Goal: Information Seeking & Learning: Learn about a topic

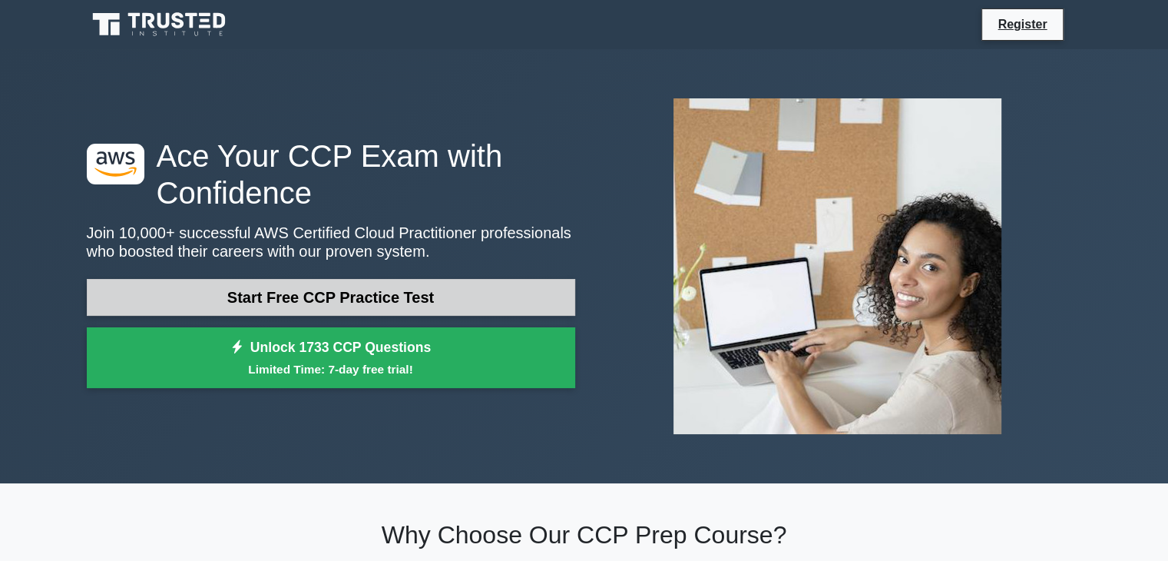
click at [373, 285] on link "Start Free CCP Practice Test" at bounding box center [331, 297] width 489 height 37
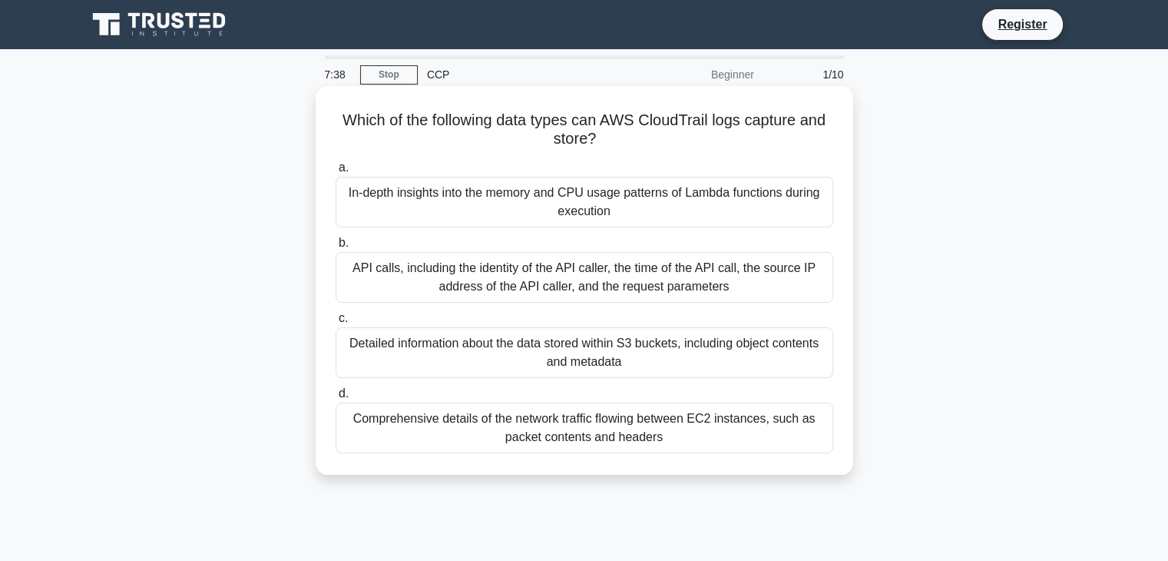
click at [436, 220] on div "In-depth insights into the memory and CPU usage patterns of Lambda functions du…" at bounding box center [585, 202] width 498 height 51
click at [336, 173] on input "a. In-depth insights into the memory and CPU usage patterns of Lambda functions…" at bounding box center [336, 168] width 0 height 10
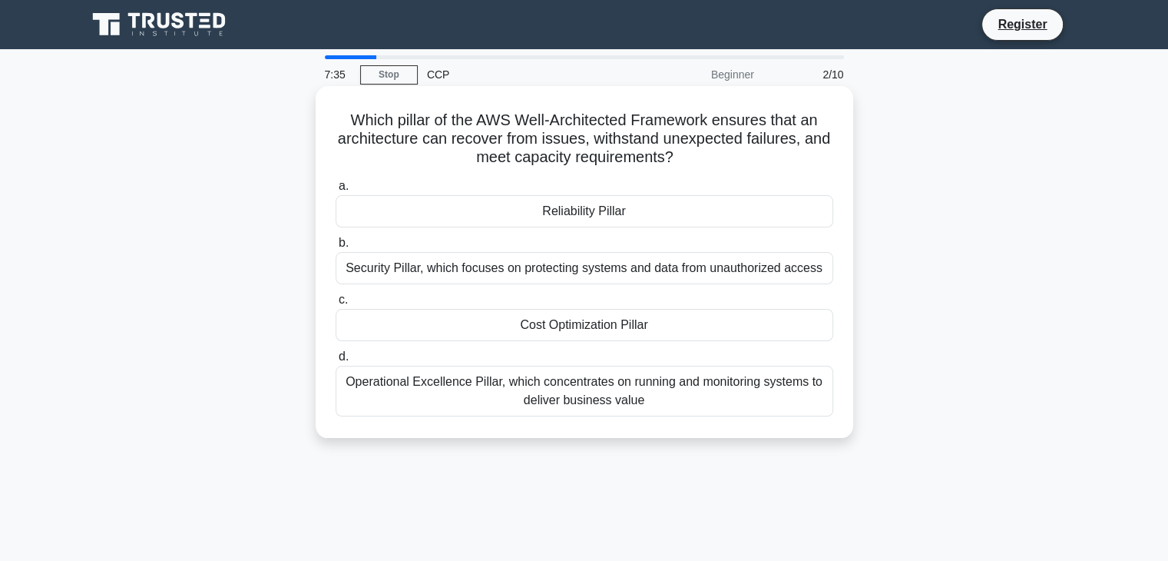
click at [461, 265] on div "Security Pillar, which focuses on protecting systems and data from unauthorized…" at bounding box center [585, 268] width 498 height 32
click at [336, 248] on input "b. Security Pillar, which focuses on protecting systems and data from unauthori…" at bounding box center [336, 243] width 0 height 10
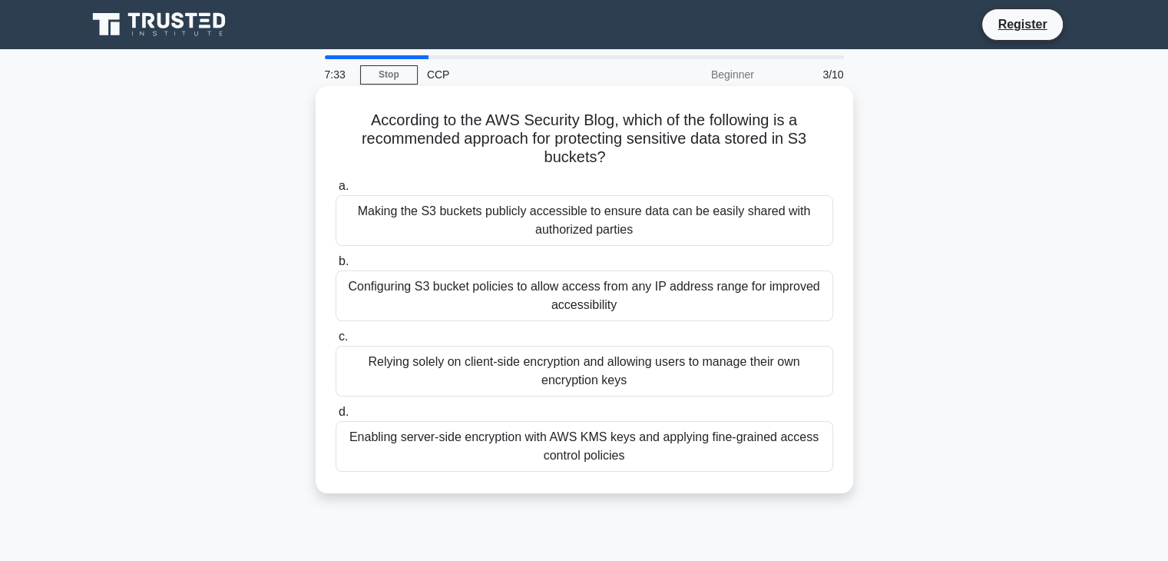
click at [466, 295] on div "Configuring S3 bucket policies to allow access from any IP address range for im…" at bounding box center [585, 295] width 498 height 51
click at [336, 267] on input "b. Configuring S3 bucket policies to allow access from any IP address range for…" at bounding box center [336, 262] width 0 height 10
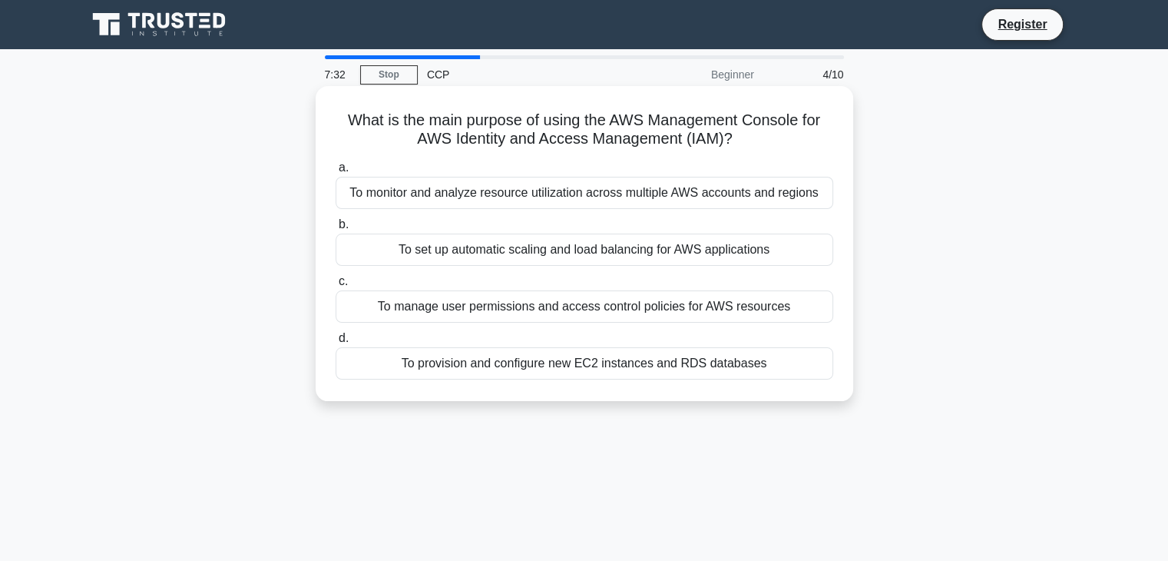
click at [467, 311] on div "To manage user permissions and access control policies for AWS resources" at bounding box center [585, 306] width 498 height 32
click at [336, 287] on input "c. To manage user permissions and access control policies for AWS resources" at bounding box center [336, 282] width 0 height 10
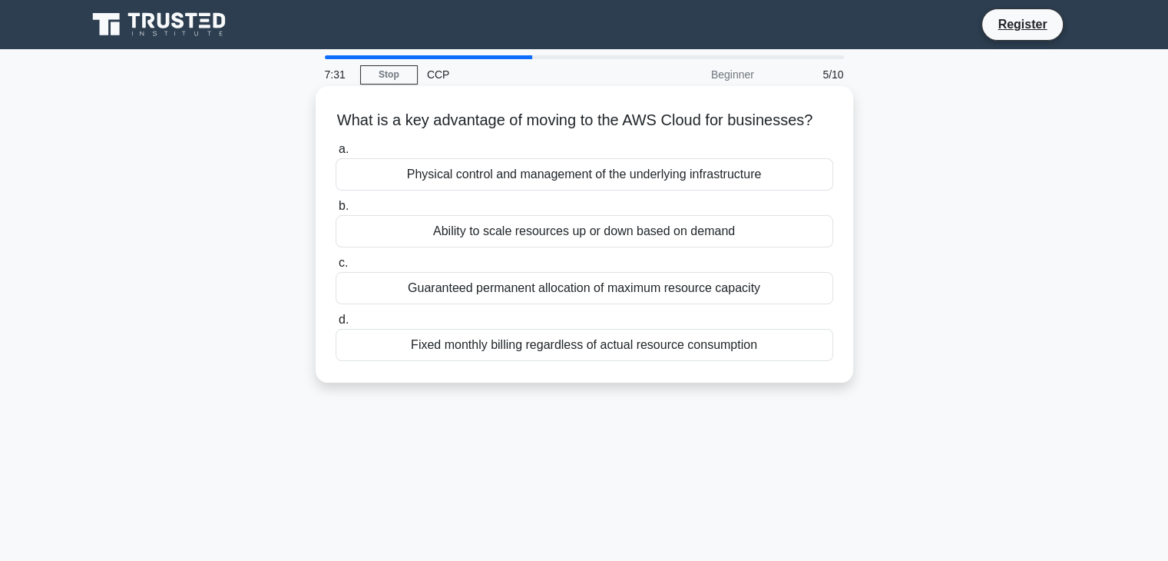
click at [466, 247] on div "Ability to scale resources up or down based on demand" at bounding box center [585, 231] width 498 height 32
click at [336, 211] on input "b. Ability to scale resources up or down based on demand" at bounding box center [336, 206] width 0 height 10
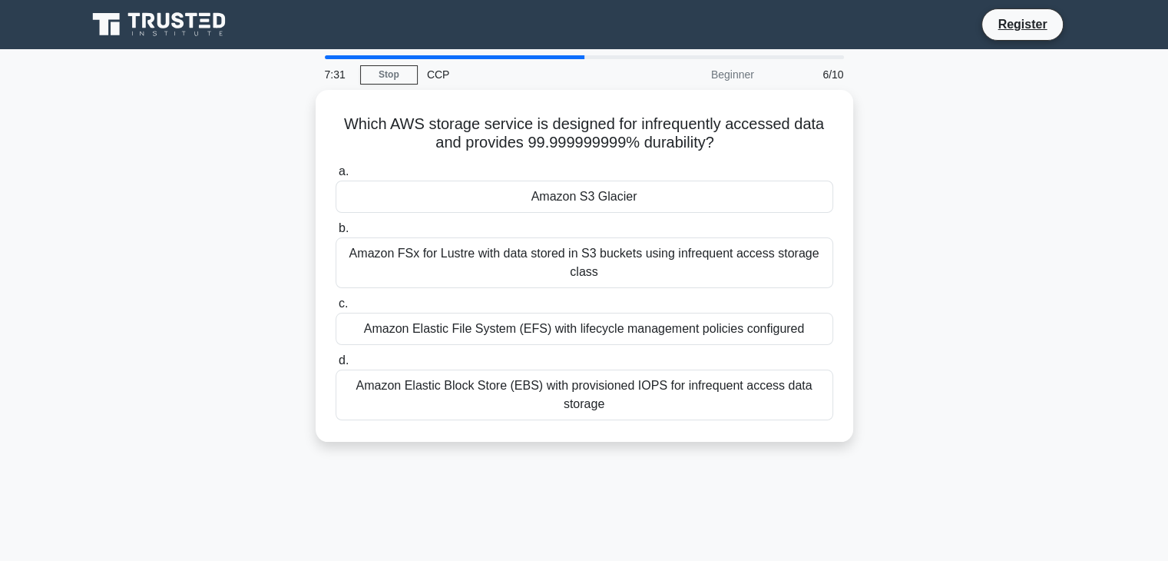
click at [466, 260] on div "Amazon FSx for Lustre with data stored in S3 buckets using infrequent access st…" at bounding box center [585, 262] width 498 height 51
click at [336, 234] on input "b. Amazon FSx for Lustre with data stored in S3 buckets using infrequent access…" at bounding box center [336, 229] width 0 height 10
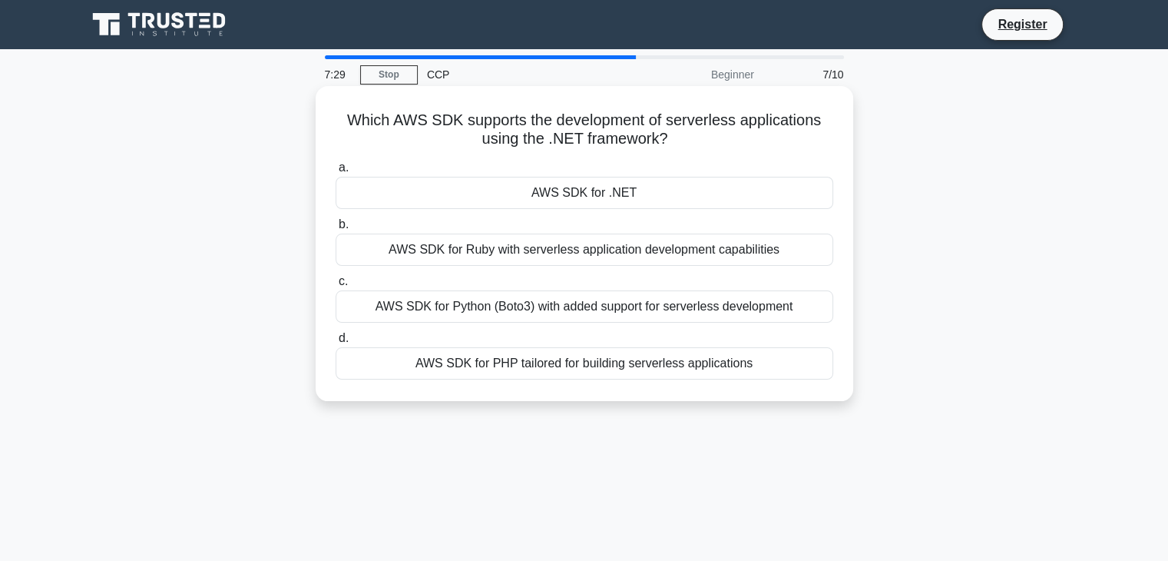
click at [504, 204] on div "AWS SDK for .NET" at bounding box center [585, 193] width 498 height 32
click at [336, 173] on input "a. AWS SDK for .NET" at bounding box center [336, 168] width 0 height 10
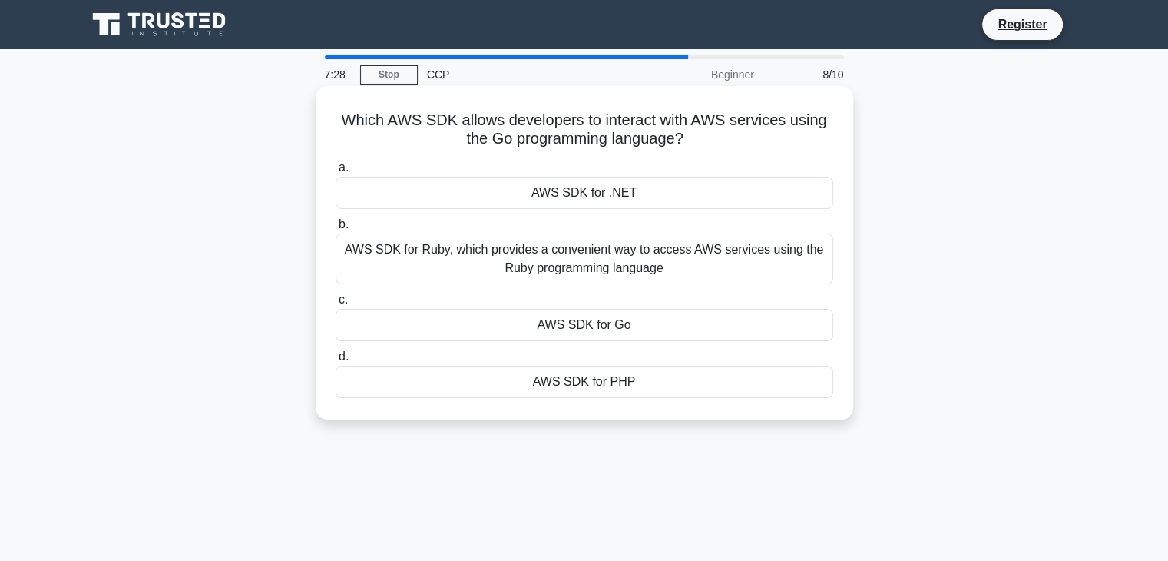
click at [492, 304] on label "c. AWS SDK for Go" at bounding box center [585, 315] width 498 height 51
click at [336, 304] on input "c. AWS SDK for Go" at bounding box center [336, 300] width 0 height 10
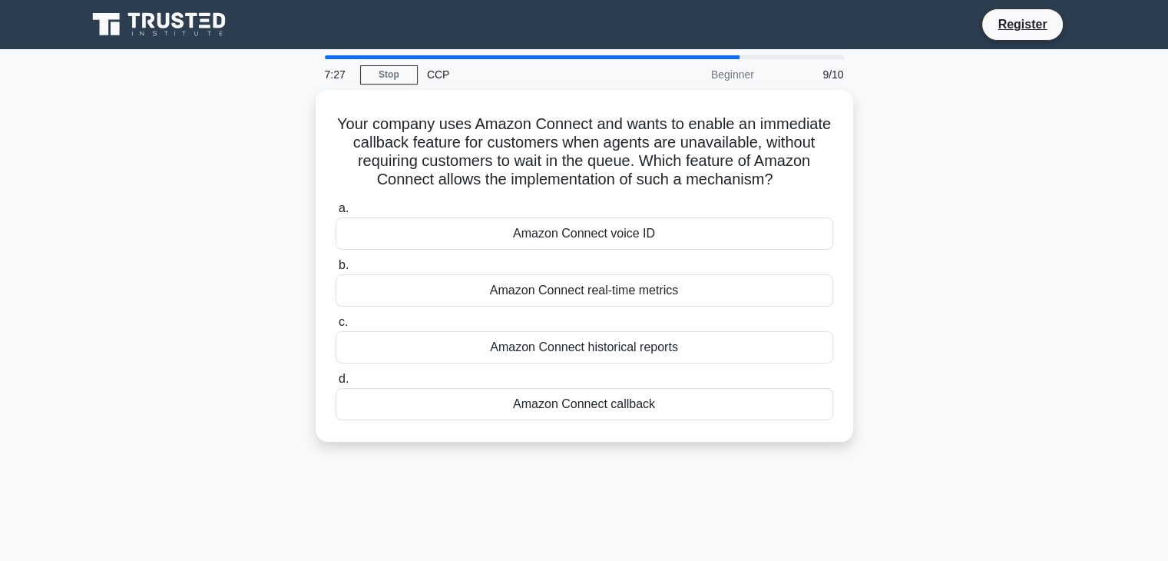
click at [492, 304] on div "a. Amazon Connect voice ID b. Amazon Connect real-time metrics c. d." at bounding box center [584, 309] width 516 height 227
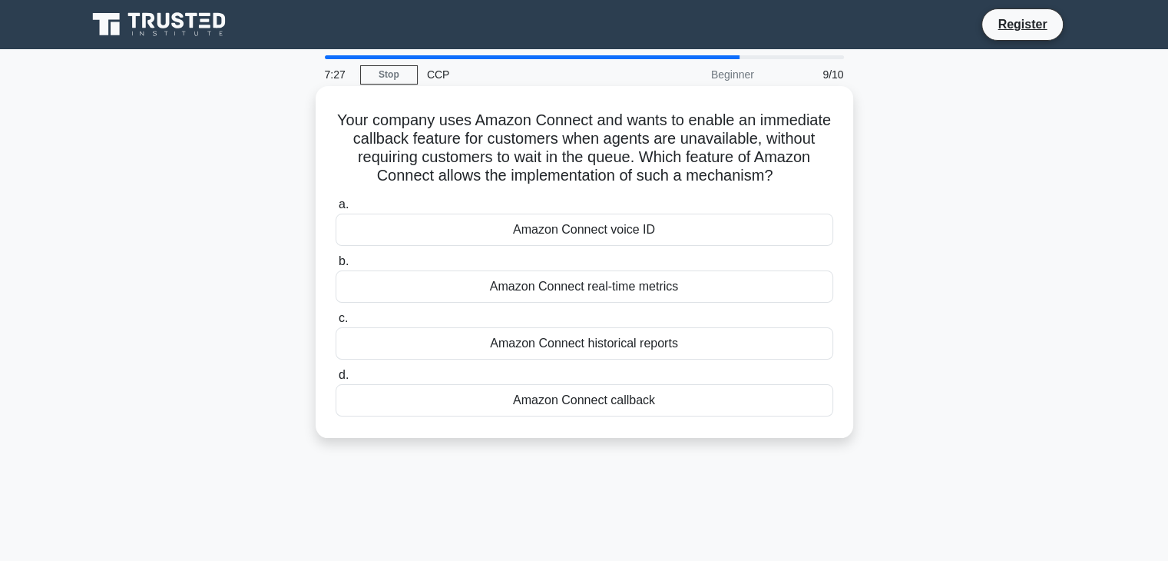
click at [496, 296] on div "Amazon Connect real-time metrics" at bounding box center [585, 286] width 498 height 32
click at [336, 267] on input "b. Amazon Connect real-time metrics" at bounding box center [336, 262] width 0 height 10
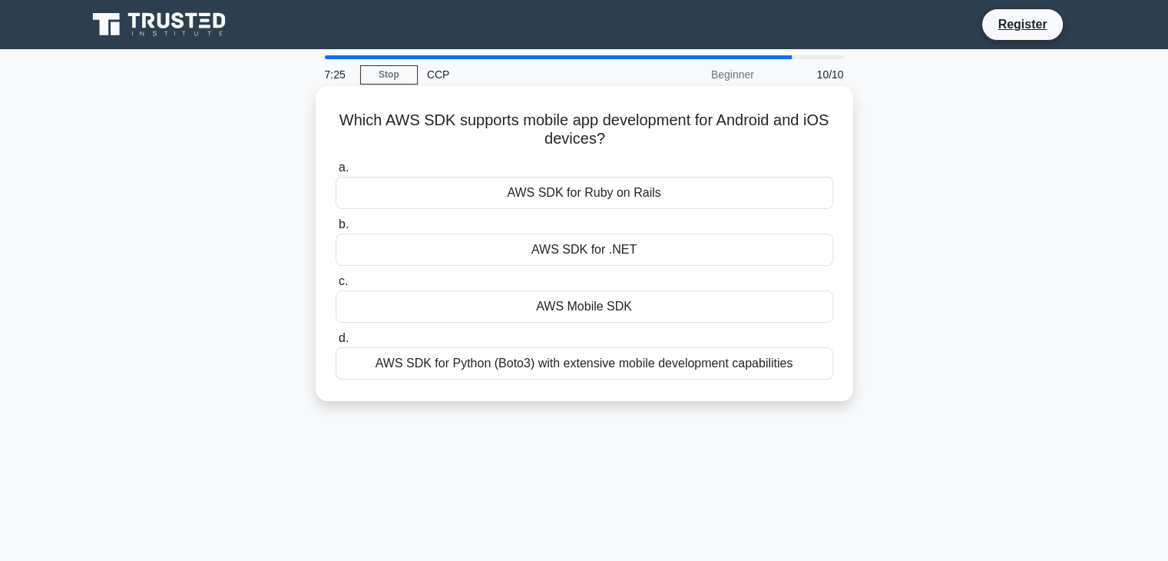
click at [504, 308] on div "AWS Mobile SDK" at bounding box center [585, 306] width 498 height 32
click at [336, 287] on input "c. AWS Mobile SDK" at bounding box center [336, 282] width 0 height 10
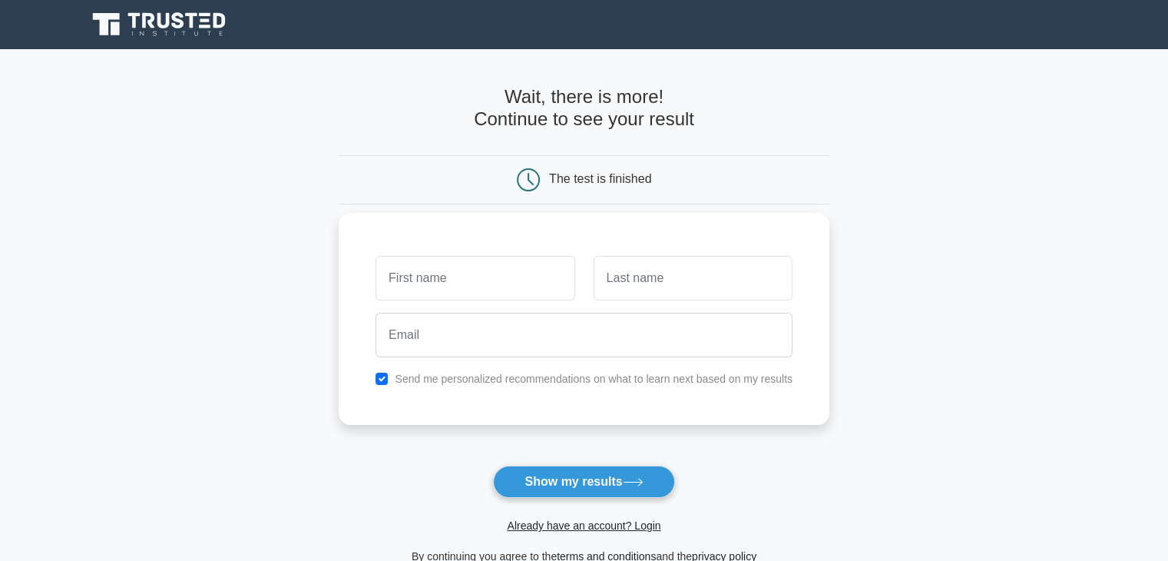
scroll to position [77, 0]
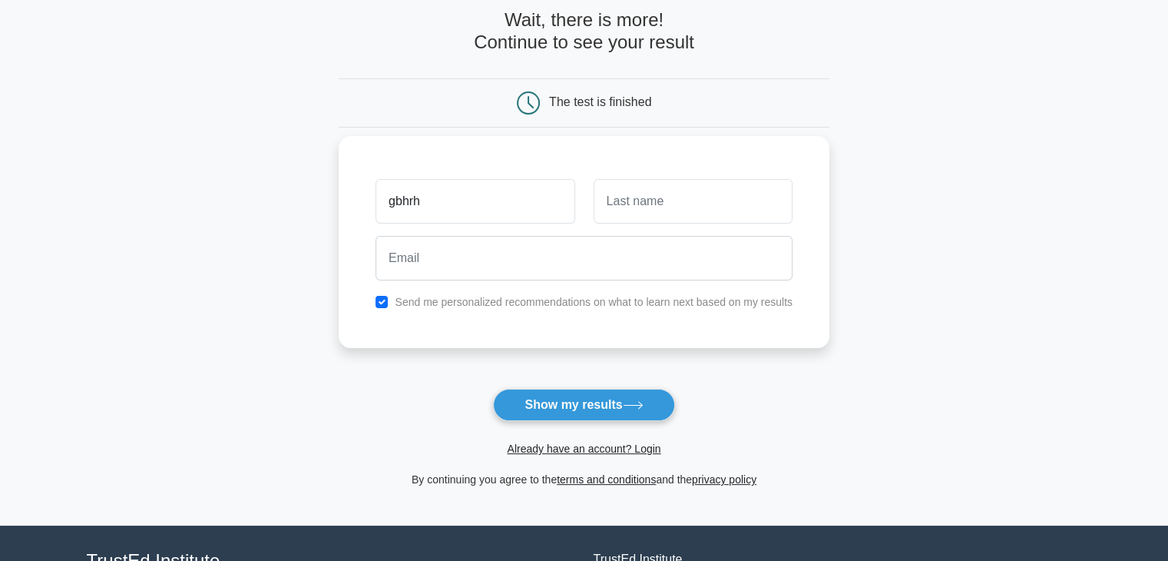
type input "gbhrh"
click at [618, 221] on input "text" at bounding box center [693, 201] width 199 height 45
type input "rtbhr"
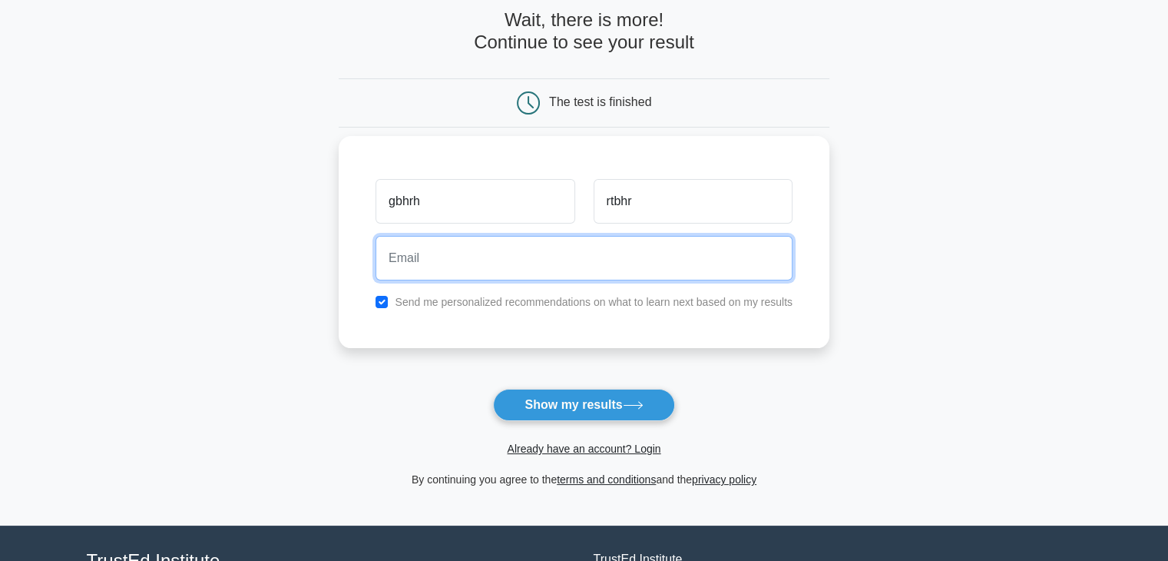
click at [470, 254] on input "email" at bounding box center [584, 258] width 417 height 45
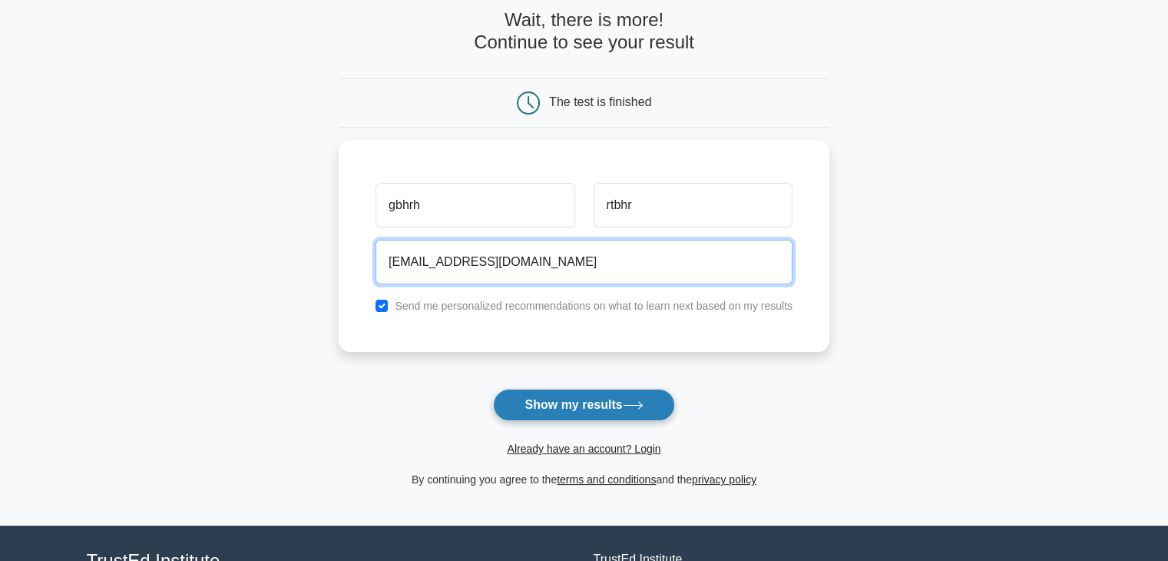
type input "[EMAIL_ADDRESS][DOMAIN_NAME]"
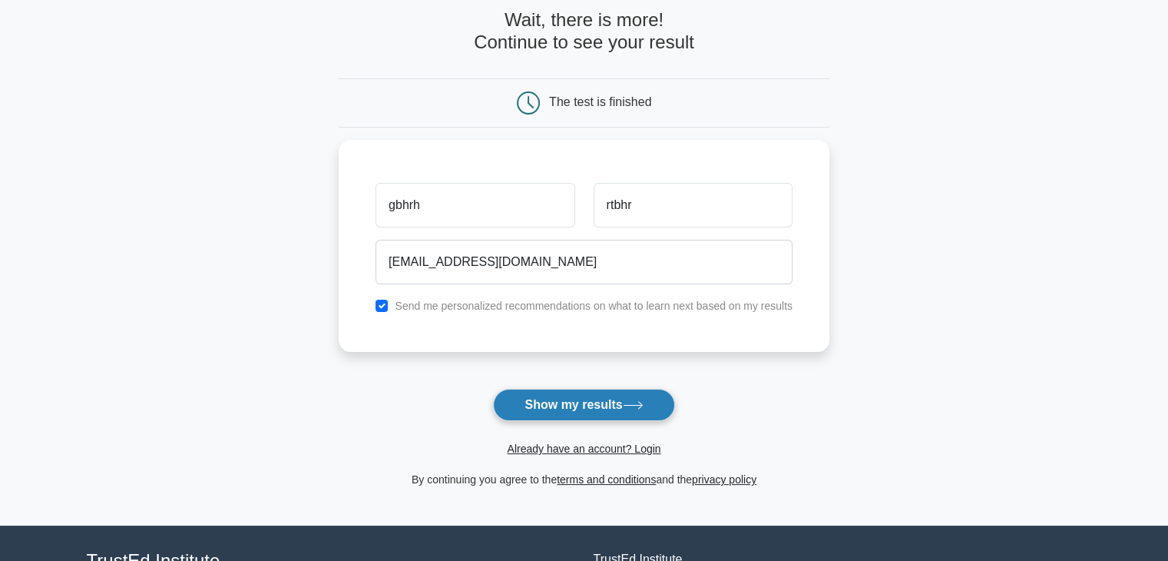
click at [547, 391] on button "Show my results" at bounding box center [583, 405] width 181 height 32
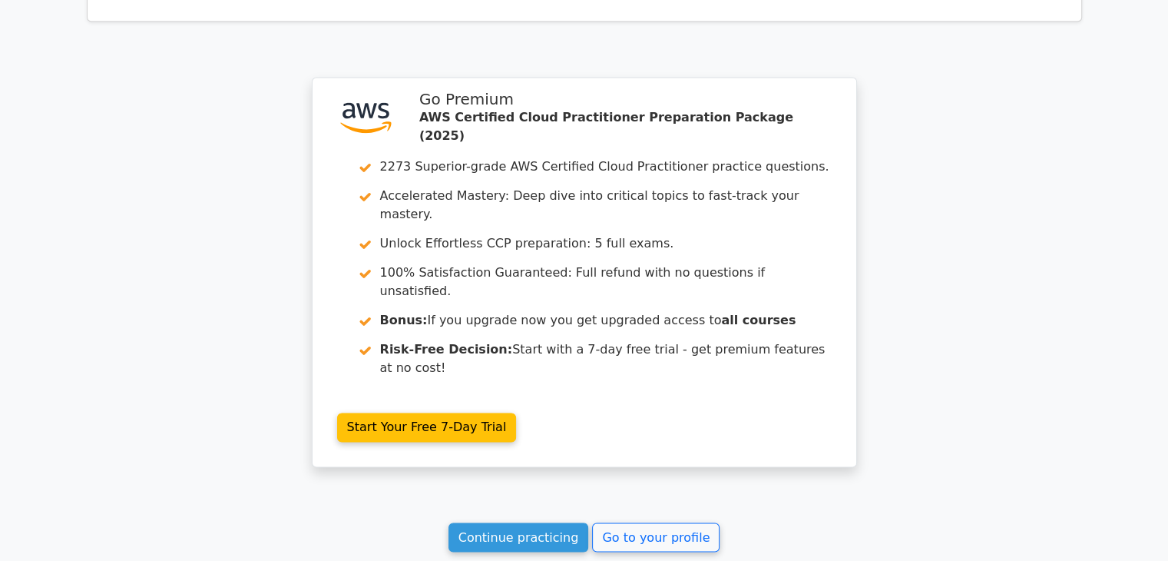
scroll to position [2455, 0]
